Goal: Information Seeking & Learning: Learn about a topic

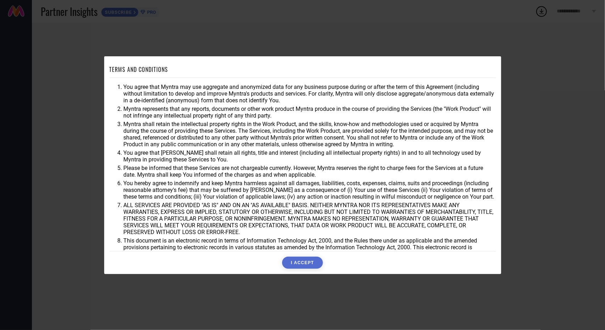
click at [312, 268] on button "I ACCEPT" at bounding box center [302, 263] width 41 height 12
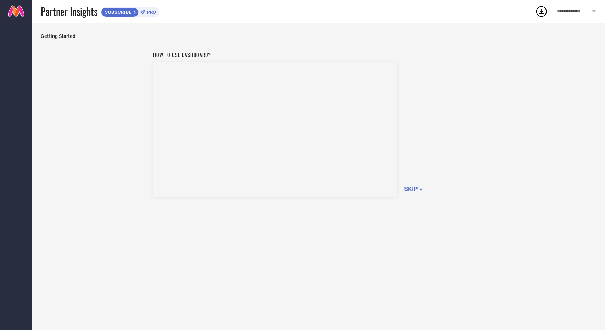
click at [415, 189] on span "SKIP »" at bounding box center [413, 188] width 18 height 7
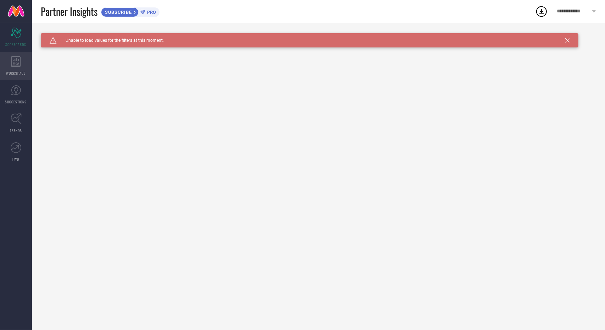
click at [16, 71] on span "WORKSPACE" at bounding box center [16, 73] width 20 height 5
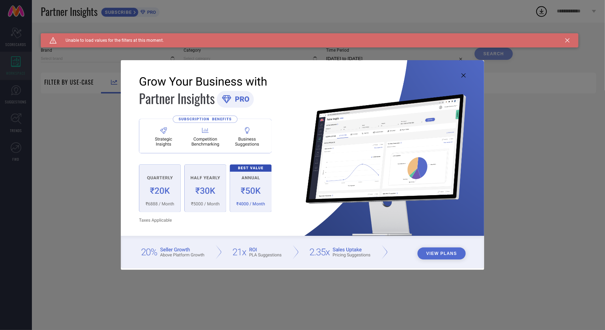
type input "1 STOP FASHION"
type input "All"
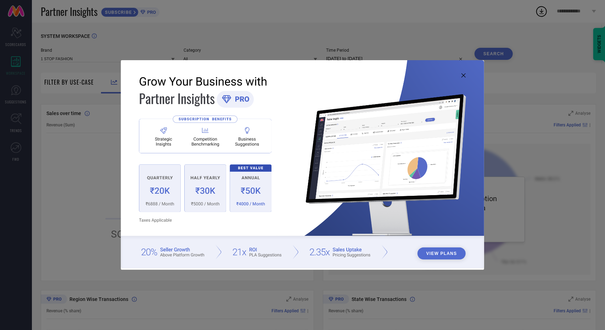
click at [13, 105] on div "View Plans" at bounding box center [302, 165] width 605 height 330
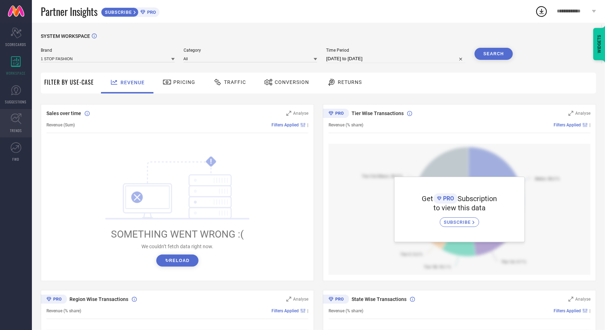
click at [14, 129] on span "TRENDS" at bounding box center [16, 130] width 12 height 5
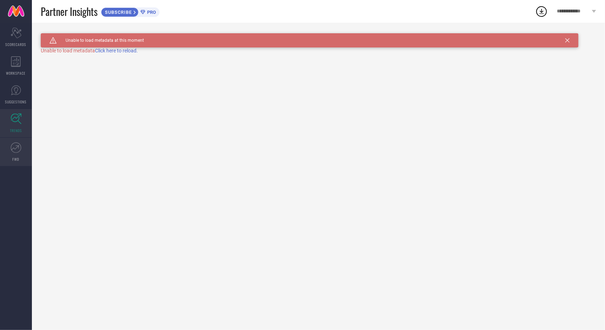
click at [16, 156] on link "FWD" at bounding box center [16, 152] width 32 height 28
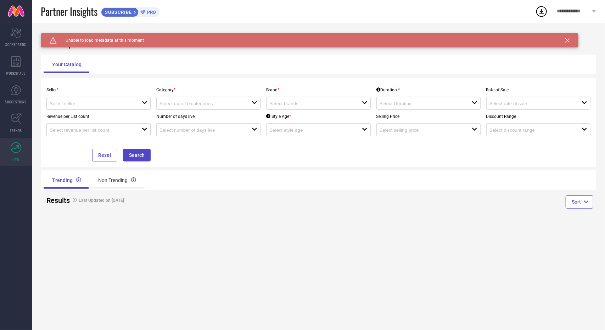
click at [155, 9] on div "SUBSCRIBE PRO" at bounding box center [130, 12] width 59 height 10
